Goal: Task Accomplishment & Management: Manage account settings

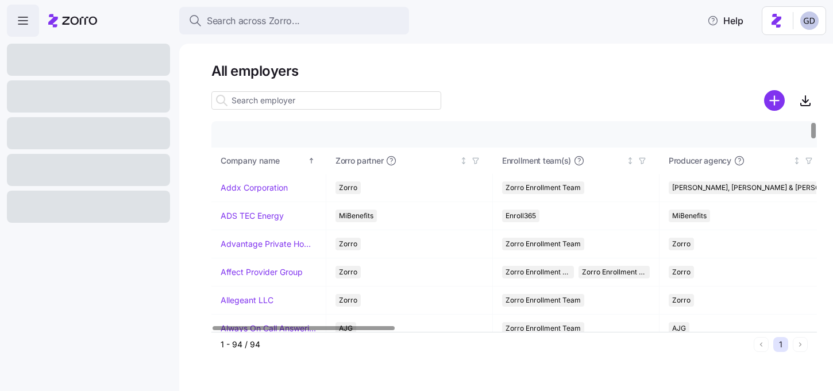
click at [322, 100] on input at bounding box center [326, 100] width 230 height 18
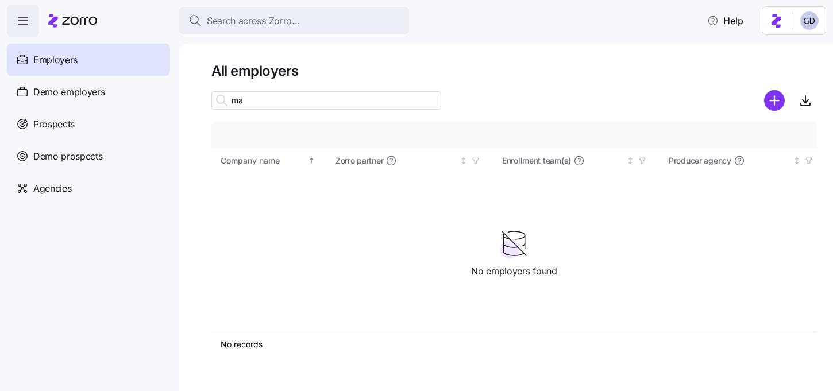
type input "m"
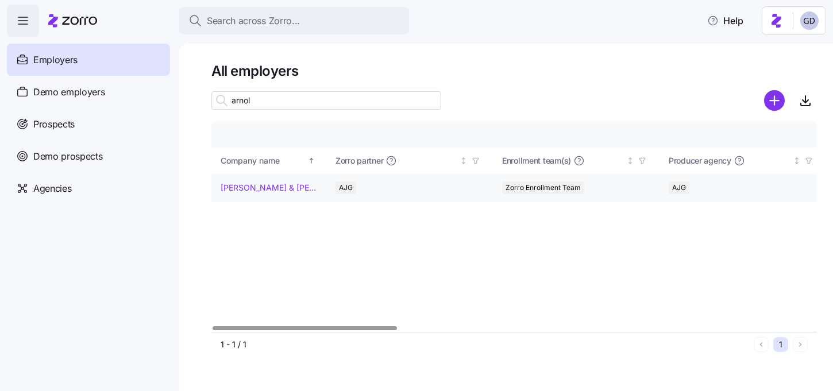
type input "arnol"
click at [260, 186] on link "Arnold & Son's" at bounding box center [269, 187] width 96 height 11
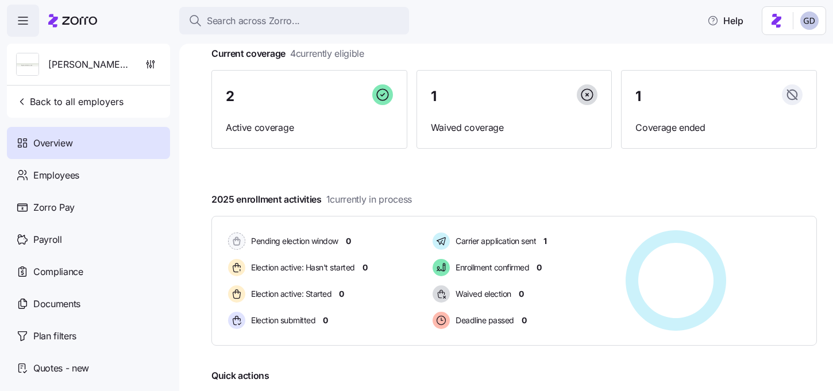
scroll to position [74, 0]
click at [69, 107] on span "Back to all employers" at bounding box center [69, 102] width 107 height 14
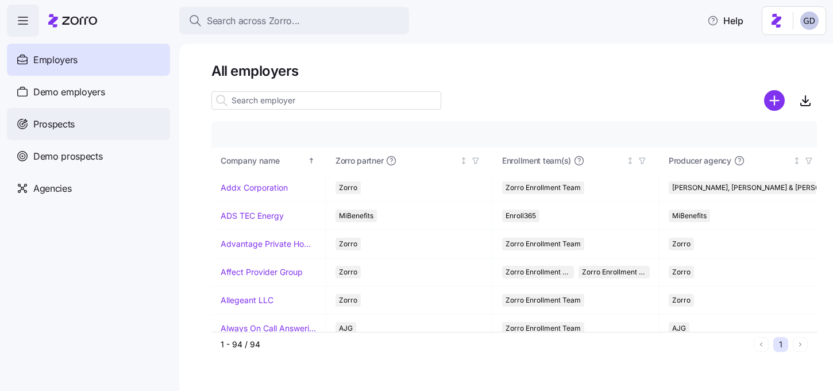
click at [67, 126] on span "Prospects" at bounding box center [53, 124] width 41 height 14
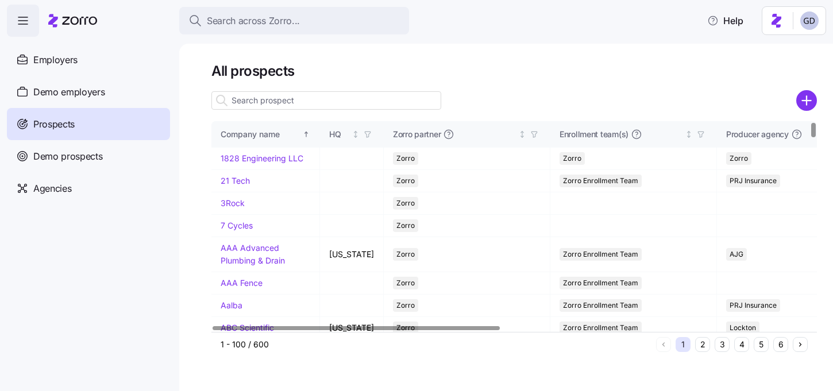
click at [345, 101] on input at bounding box center [326, 100] width 230 height 18
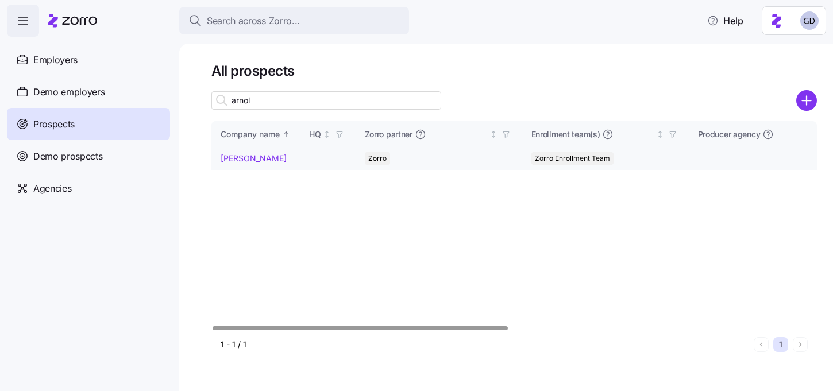
type input "arnol"
click at [244, 162] on link "[PERSON_NAME]" at bounding box center [254, 158] width 66 height 10
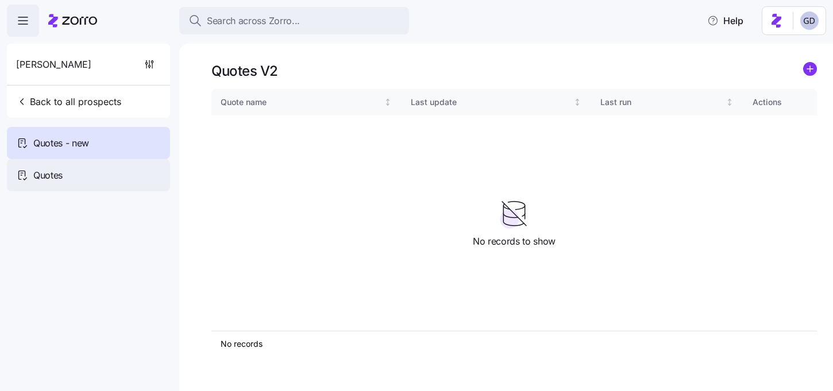
click at [53, 176] on span "Quotes" at bounding box center [47, 175] width 29 height 14
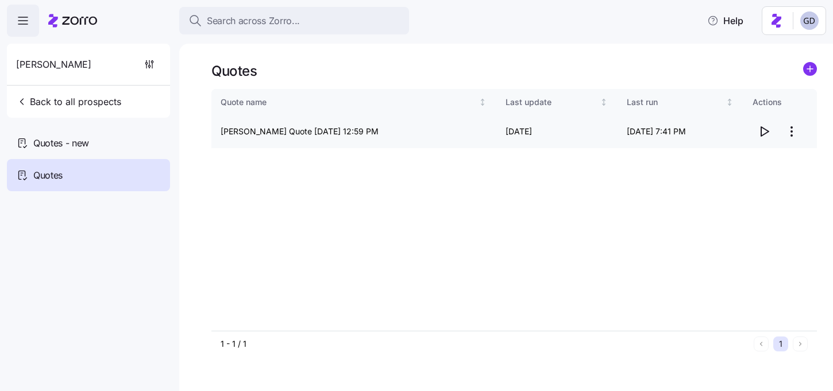
click at [761, 129] on icon "button" at bounding box center [764, 131] width 7 height 9
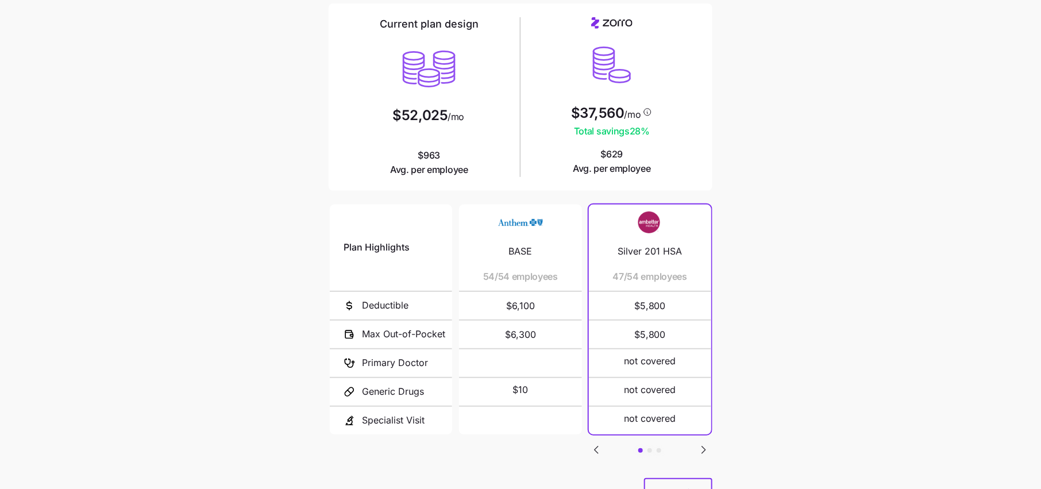
scroll to position [102, 0]
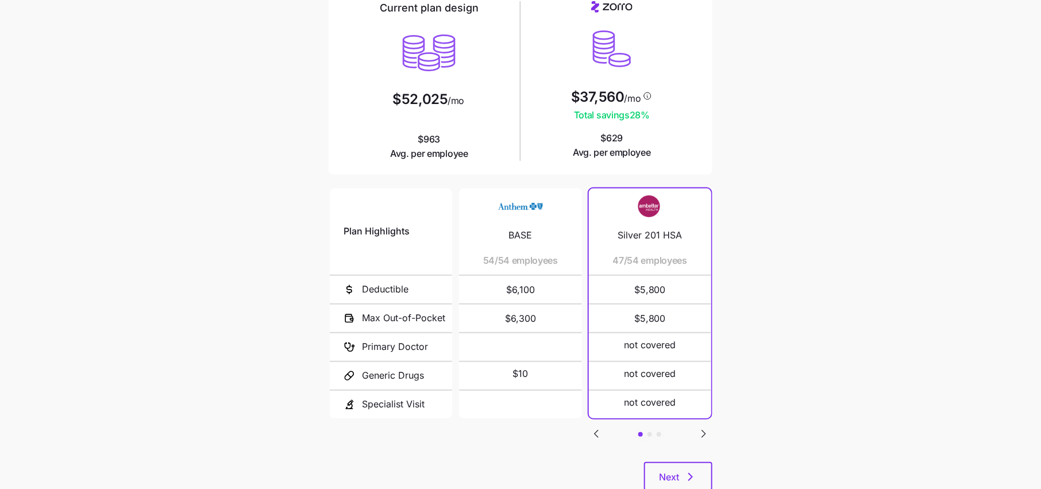
click at [701, 436] on icon "Go to next slide" at bounding box center [704, 434] width 14 height 14
click at [703, 433] on icon "Go to next slide" at bounding box center [703, 433] width 3 height 7
click at [591, 431] on icon "Go to previous slide" at bounding box center [597, 434] width 14 height 14
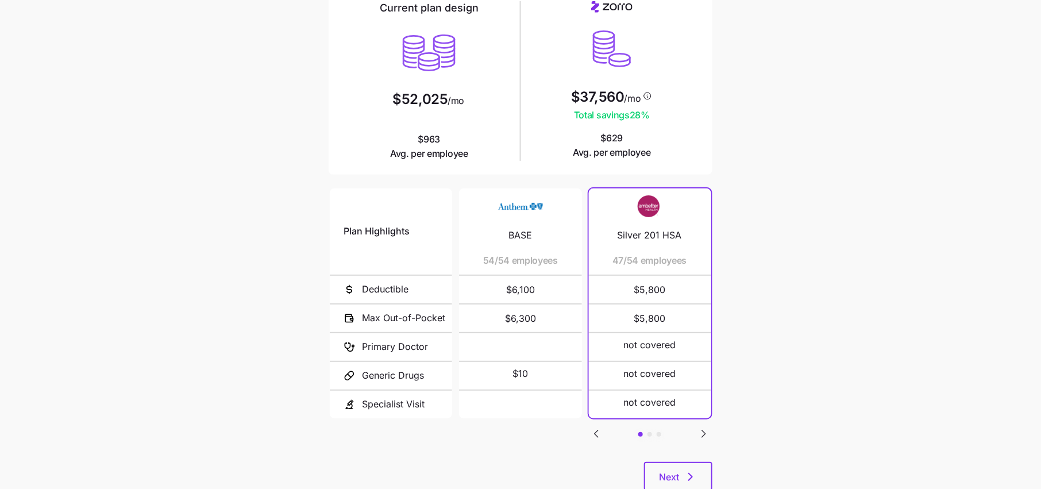
click at [591, 431] on icon "Go to previous slide" at bounding box center [597, 434] width 14 height 14
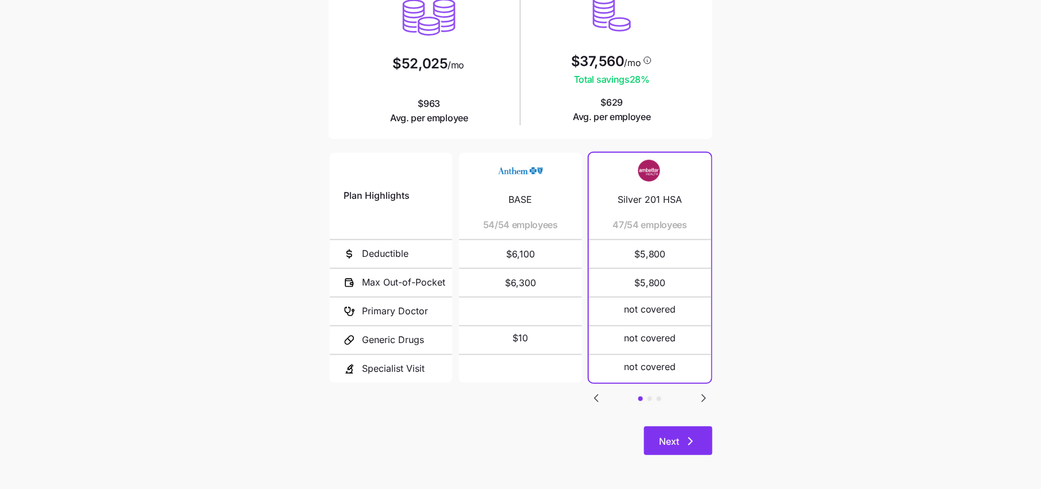
click at [688, 434] on button "Next" at bounding box center [678, 440] width 68 height 29
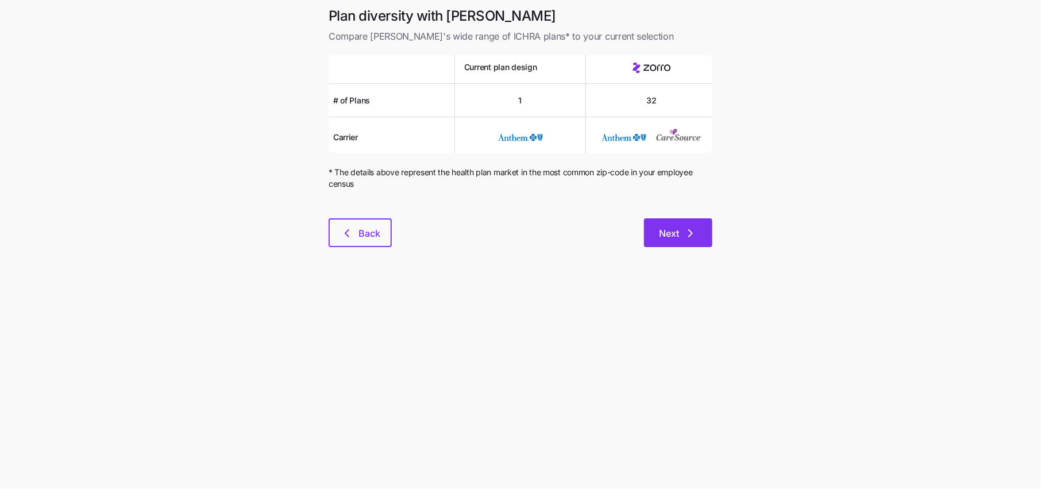
click at [690, 238] on icon "button" at bounding box center [691, 233] width 14 height 14
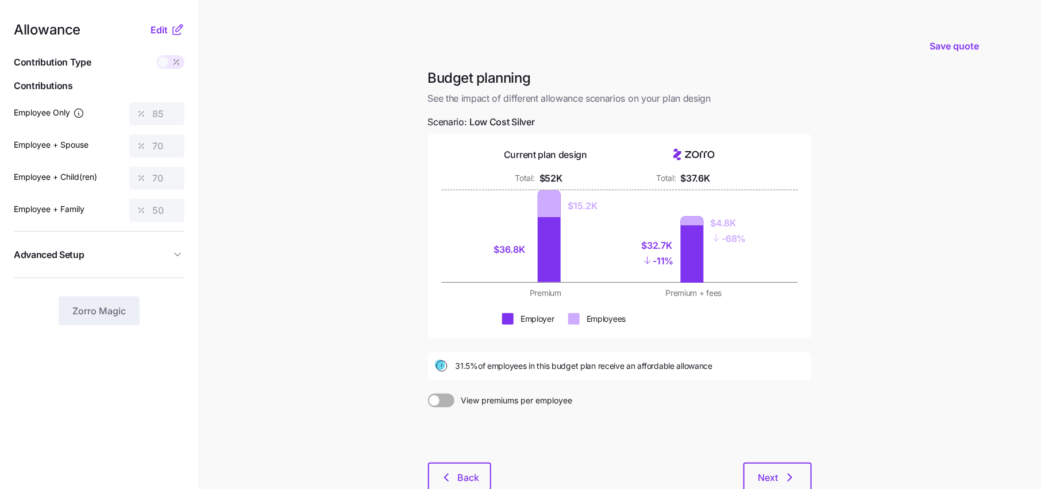
click at [179, 32] on icon at bounding box center [178, 30] width 14 height 14
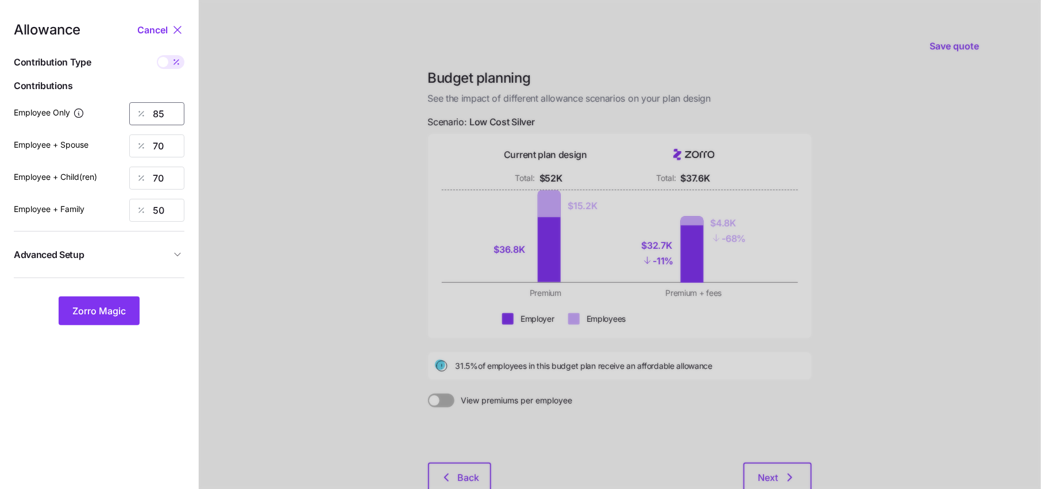
drag, startPoint x: 174, startPoint y: 116, endPoint x: 87, endPoint y: 114, distance: 86.2
click at [88, 116] on div "Employee Only 85" at bounding box center [99, 113] width 171 height 23
type input "70"
click at [113, 302] on button "Zorro Magic" at bounding box center [99, 311] width 81 height 29
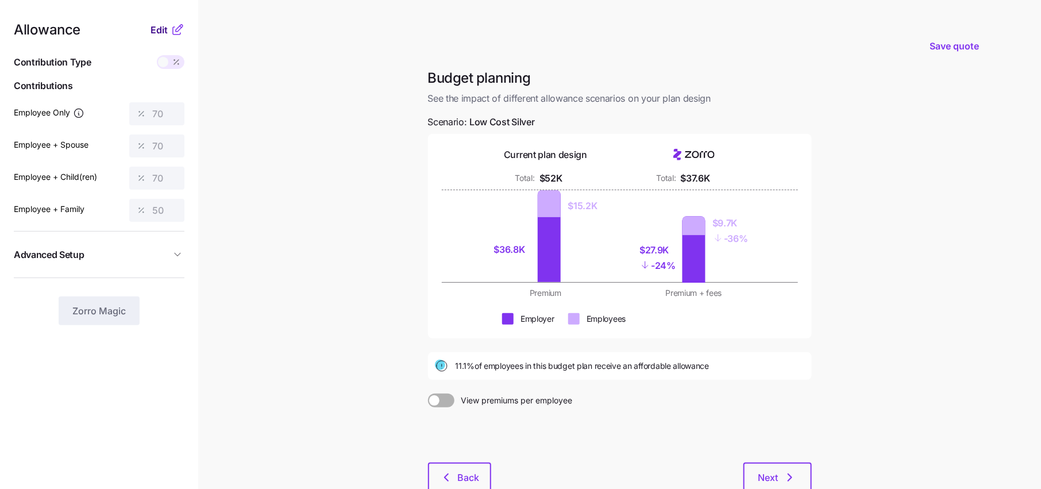
click at [170, 32] on button "Edit" at bounding box center [161, 30] width 20 height 14
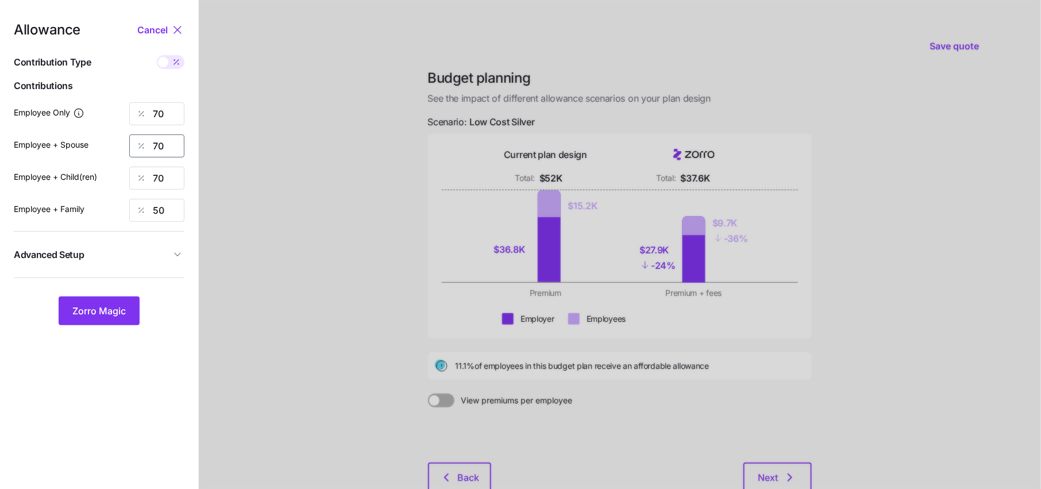
drag, startPoint x: 171, startPoint y: 157, endPoint x: 62, endPoint y: 157, distance: 109.2
click at [63, 157] on div "Employee + Spouse 70" at bounding box center [99, 145] width 171 height 23
type input "0"
type input "50"
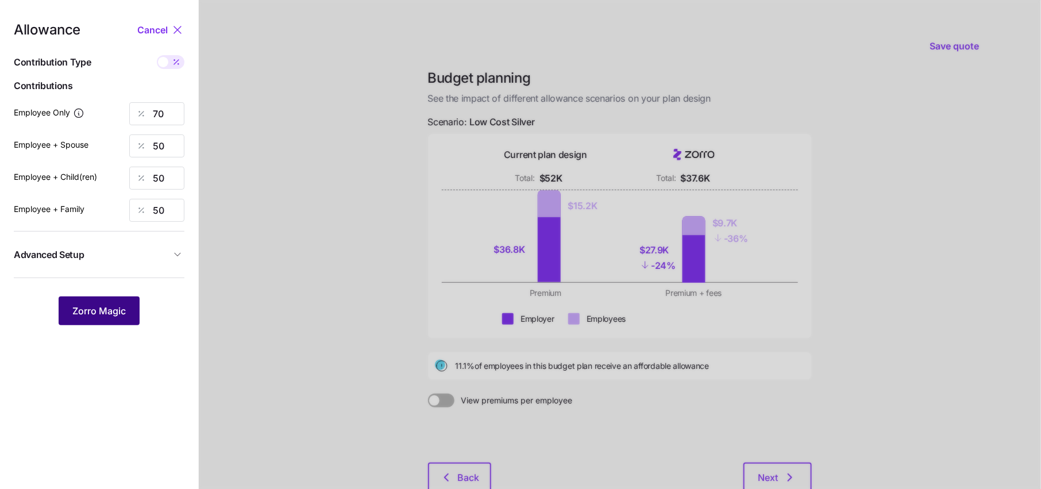
click at [105, 317] on span "Zorro Magic" at bounding box center [98, 311] width 53 height 14
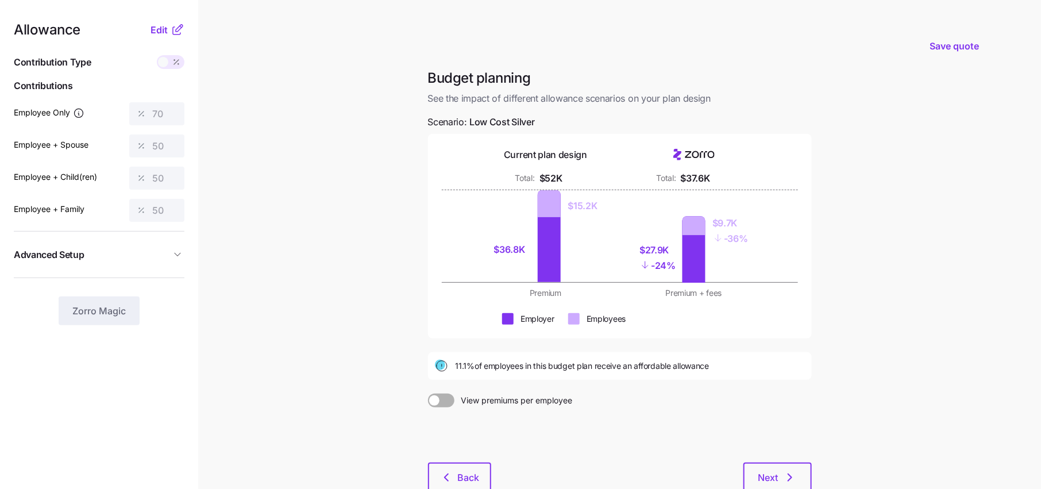
click at [163, 21] on nav "Allowance Edit Contribution Type Use classes Contributions Employee Only 70 Emp…" at bounding box center [99, 282] width 198 height 565
click at [167, 27] on span "Edit" at bounding box center [159, 30] width 17 height 14
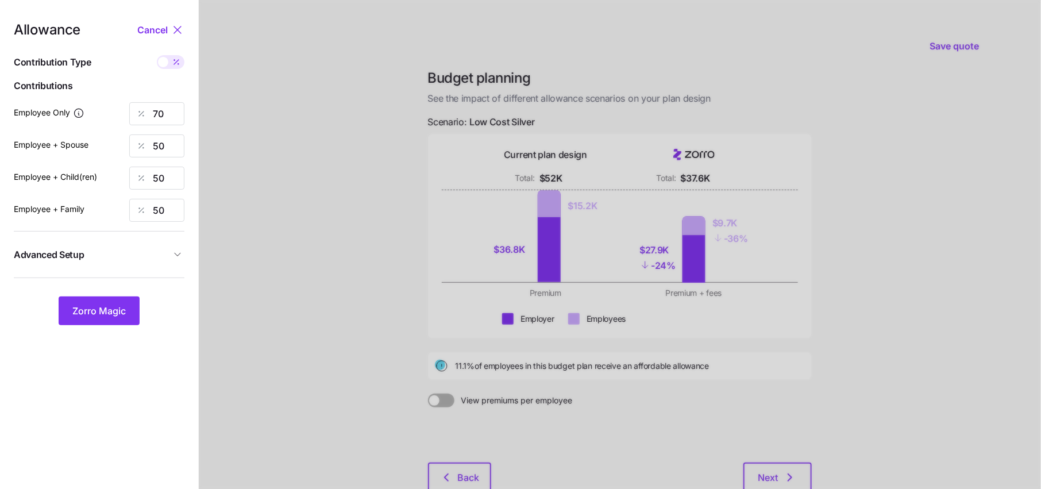
click at [174, 67] on span at bounding box center [176, 62] width 16 height 14
click at [157, 55] on input "checkbox" at bounding box center [157, 55] width 0 height 0
type input "485"
type input "693"
type input "548"
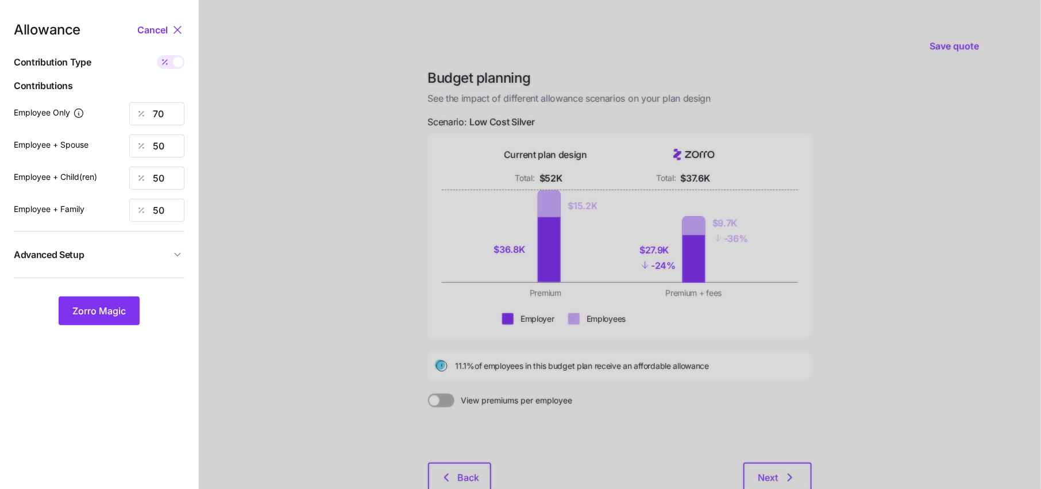
type input "895"
drag, startPoint x: 175, startPoint y: 149, endPoint x: 110, endPoint y: 149, distance: 64.9
click at [110, 149] on div "Employee + Spouse 693" at bounding box center [99, 145] width 171 height 23
type input "485"
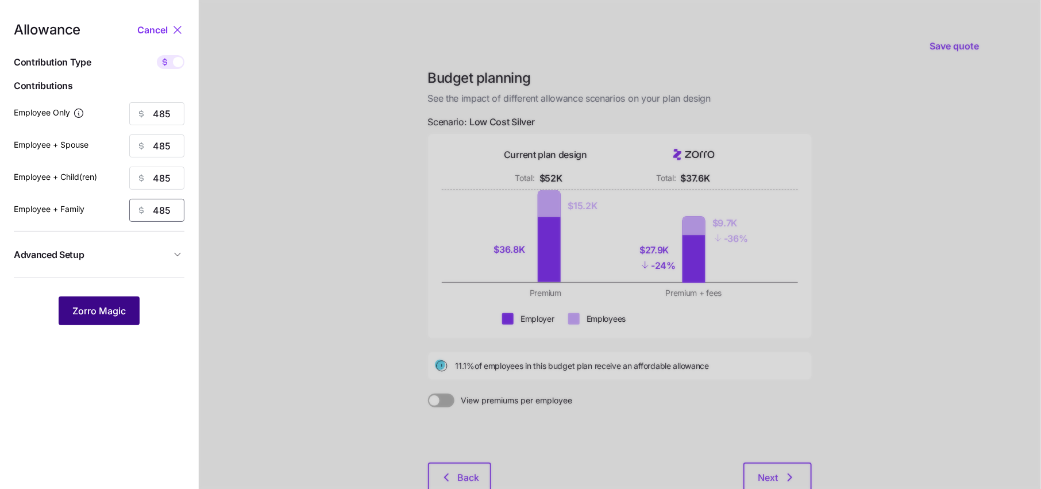
type input "485"
click at [99, 322] on button "Zorro Magic" at bounding box center [99, 311] width 81 height 29
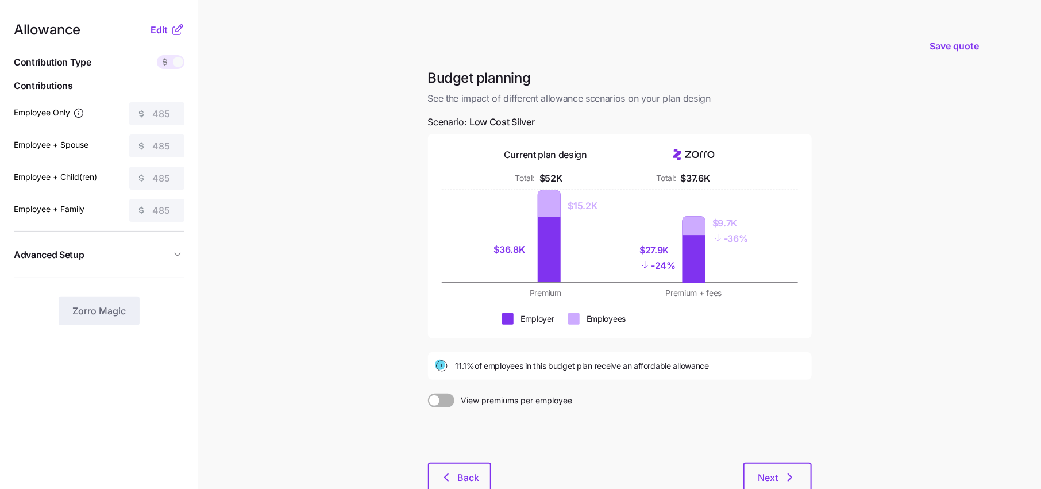
click at [168, 255] on span "Advanced Setup" at bounding box center [92, 255] width 157 height 14
click at [176, 255] on icon "button" at bounding box center [177, 254] width 11 height 11
click at [171, 25] on icon at bounding box center [178, 30] width 14 height 14
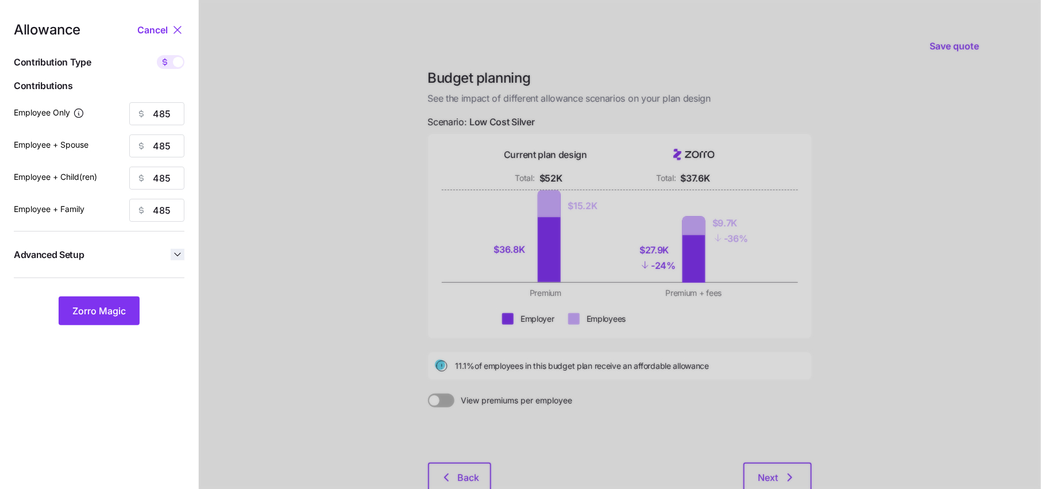
click at [179, 254] on icon "button" at bounding box center [178, 254] width 6 height 3
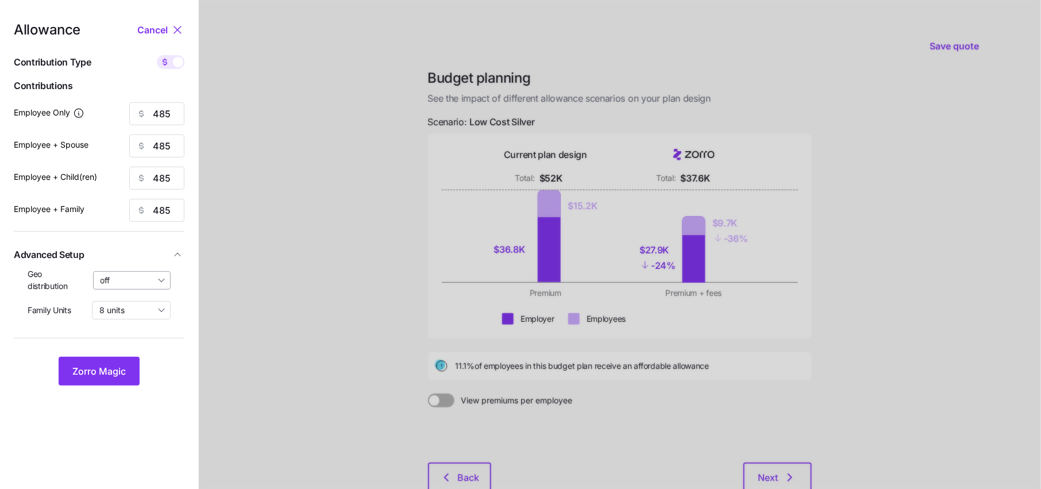
click at [148, 274] on input "off" at bounding box center [132, 280] width 78 height 18
click at [131, 349] on span "By state (2)" at bounding box center [126, 347] width 44 height 13
type input "By state (2)"
click at [104, 362] on button "Zorro Magic" at bounding box center [99, 371] width 81 height 29
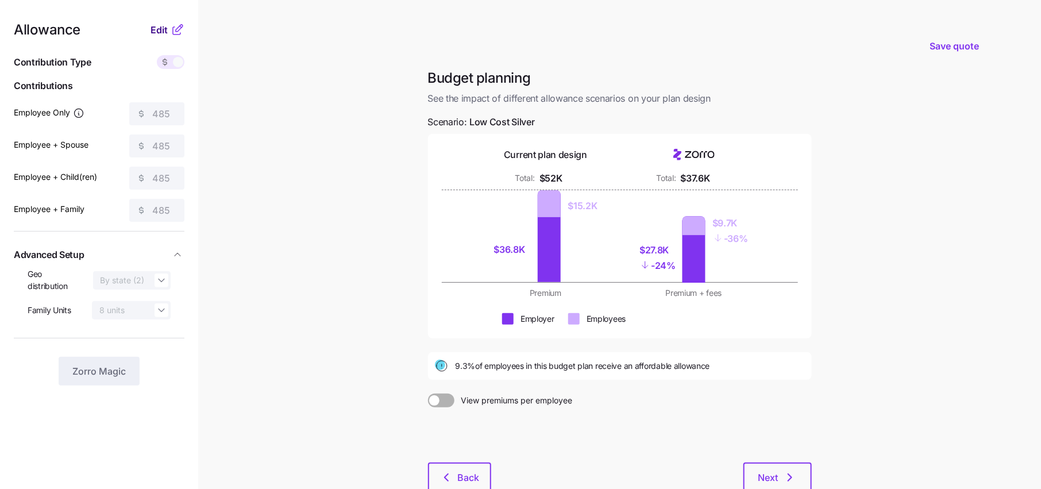
click at [166, 26] on span "Edit" at bounding box center [159, 30] width 17 height 14
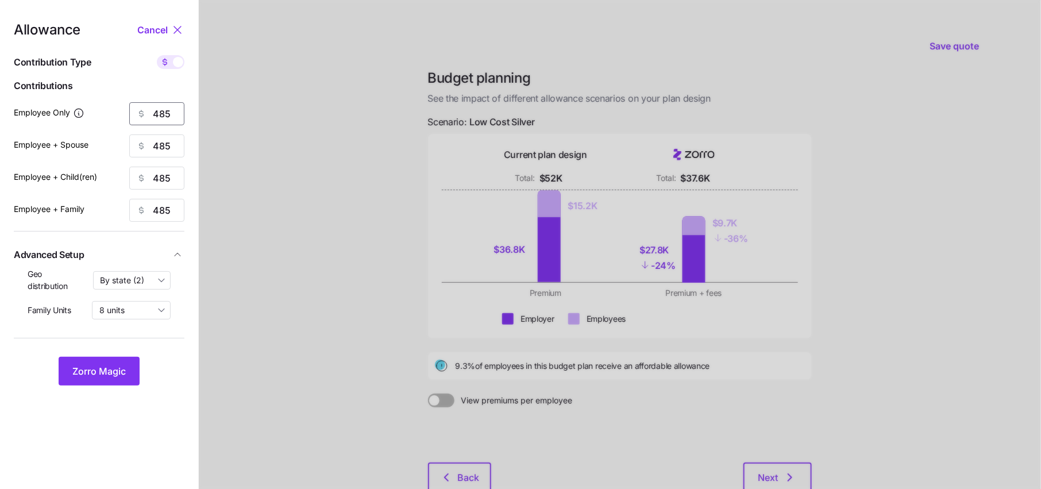
drag, startPoint x: 163, startPoint y: 114, endPoint x: 113, endPoint y: 114, distance: 49.4
click at [113, 114] on div "Employee Only 485" at bounding box center [99, 113] width 171 height 23
type input "400"
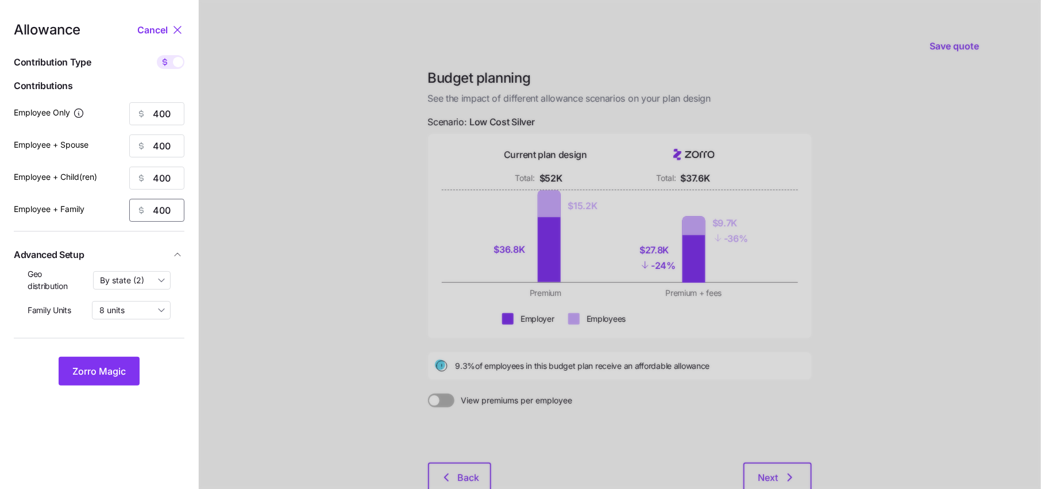
type input "400"
click at [97, 387] on nav "Allowance Cancel Contribution Type Use classes Contributions Employee Only 400 …" at bounding box center [99, 282] width 198 height 565
click at [99, 379] on button "Zorro Magic" at bounding box center [99, 371] width 81 height 29
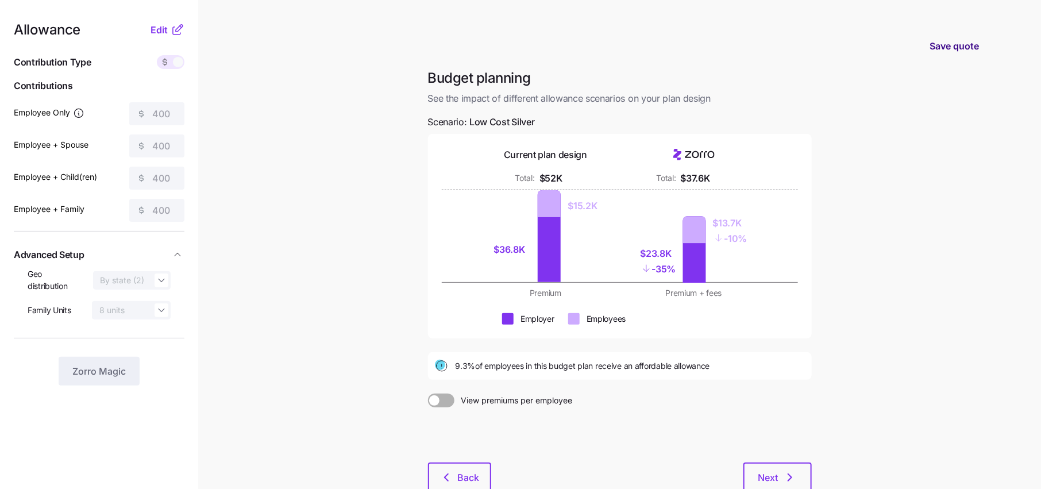
click at [952, 41] on span "Save quote" at bounding box center [954, 46] width 49 height 14
